Goal: Task Accomplishment & Management: Manage account settings

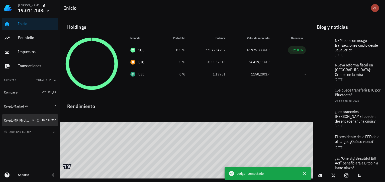
click at [22, 119] on div "CryptoMKT/NotBank" at bounding box center [17, 120] width 27 height 4
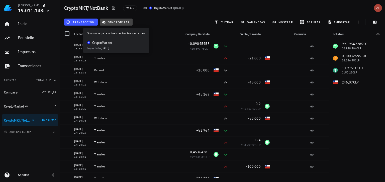
click at [125, 21] on span "sincronizar" at bounding box center [116, 22] width 27 height 4
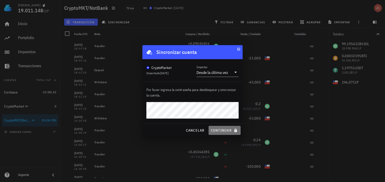
click at [220, 127] on button "continuar" at bounding box center [225, 130] width 32 height 9
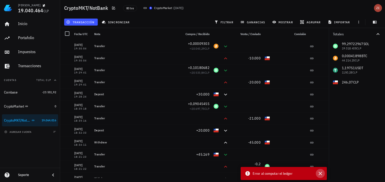
click at [321, 173] on icon "button" at bounding box center [321, 174] width 6 height 6
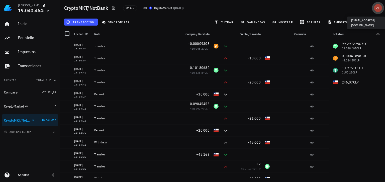
click at [379, 9] on div "avatar" at bounding box center [378, 8] width 8 height 8
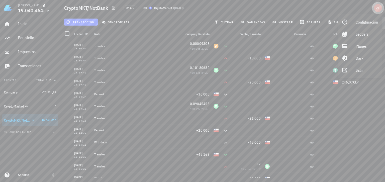
click at [379, 9] on div "avatar" at bounding box center [378, 8] width 8 height 8
click at [355, 71] on link "Salir" at bounding box center [360, 70] width 44 height 12
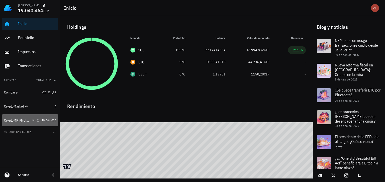
click at [20, 122] on div "CryptoMKT/NotBank" at bounding box center [17, 120] width 27 height 4
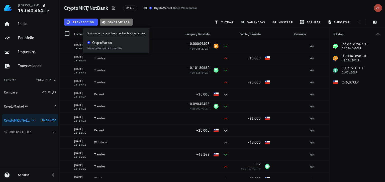
click at [126, 23] on span "sincronizar" at bounding box center [116, 22] width 27 height 4
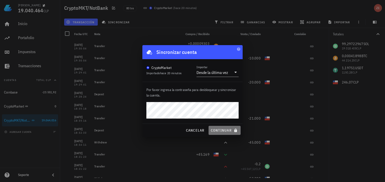
click at [219, 129] on span "continuar" at bounding box center [225, 130] width 28 height 5
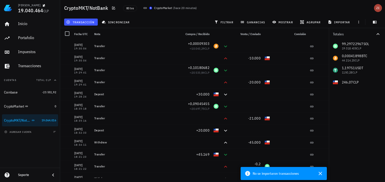
click at [281, 5] on div "80 txs CryptoMarket ( hace 20 minutos )" at bounding box center [204, 8] width 168 height 13
click at [320, 176] on icon "button" at bounding box center [321, 174] width 6 height 6
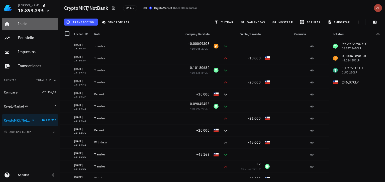
click at [28, 25] on div "Inicio" at bounding box center [37, 23] width 38 height 5
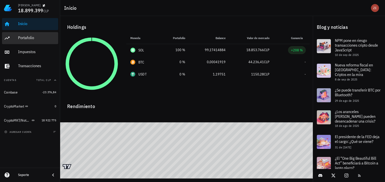
click at [29, 39] on div "Portafolio" at bounding box center [37, 37] width 38 height 5
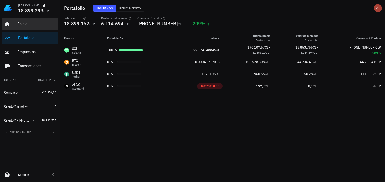
click at [27, 24] on div "Inicio" at bounding box center [37, 23] width 38 height 5
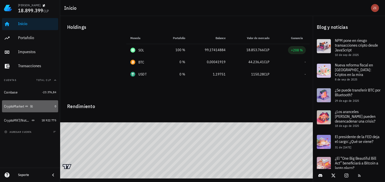
click at [17, 107] on div "CryptoMarket" at bounding box center [14, 106] width 20 height 4
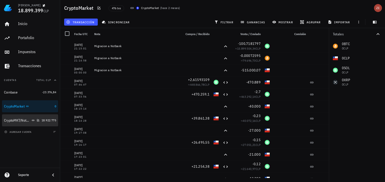
click at [14, 118] on div "CryptoMKT/NotBank" at bounding box center [22, 120] width 36 height 11
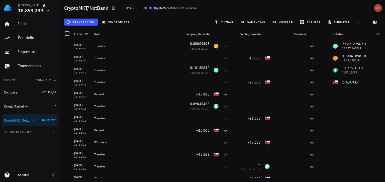
click at [379, 33] on icon "button" at bounding box center [378, 34] width 6 height 6
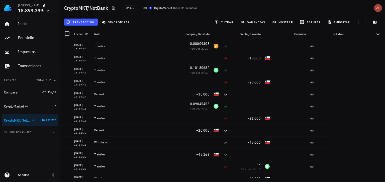
click at [379, 33] on icon "button" at bounding box center [378, 34] width 6 height 6
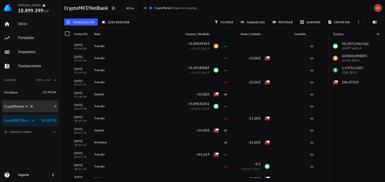
click at [12, 104] on div "CryptoMarket" at bounding box center [28, 106] width 49 height 11
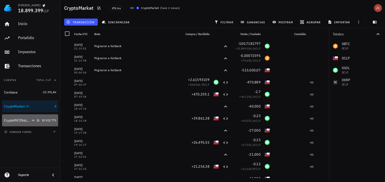
click at [16, 123] on div "CryptoMKT/NotBank" at bounding box center [22, 120] width 36 height 11
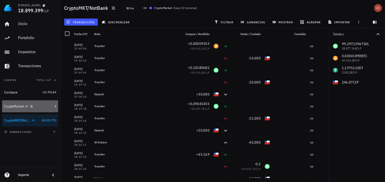
click at [20, 107] on div "CryptoMarket" at bounding box center [14, 106] width 20 height 4
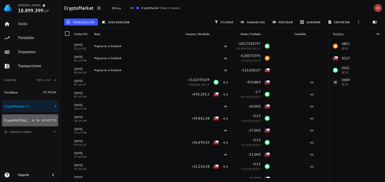
click at [17, 123] on div "CryptoMKT/NotBank" at bounding box center [22, 120] width 36 height 11
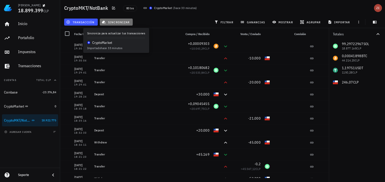
click at [119, 25] on button "sincronizar" at bounding box center [116, 22] width 33 height 7
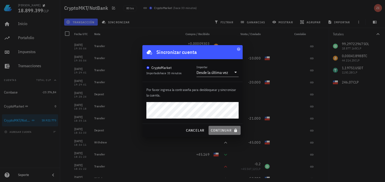
click at [227, 131] on span "continuar" at bounding box center [225, 130] width 28 height 5
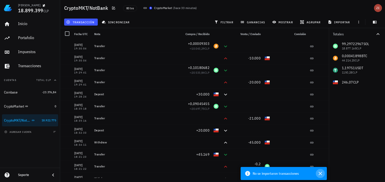
click at [321, 174] on icon "button" at bounding box center [321, 174] width 4 height 4
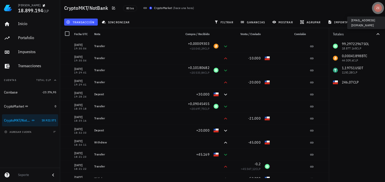
click at [379, 8] on div "avatar" at bounding box center [378, 8] width 8 height 8
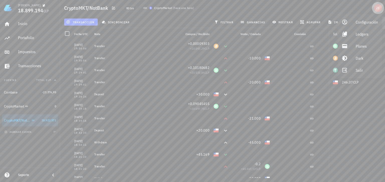
click at [377, 8] on div "avatar" at bounding box center [378, 8] width 8 height 8
click at [376, 8] on div "avatar" at bounding box center [378, 8] width 8 height 8
click at [358, 68] on div "Salir" at bounding box center [367, 70] width 22 height 10
